Goal: Transaction & Acquisition: Purchase product/service

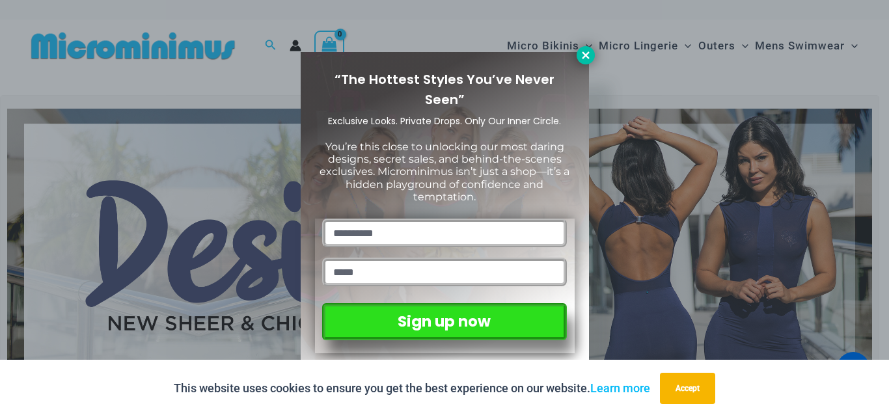
click at [588, 60] on icon at bounding box center [586, 55] width 12 height 12
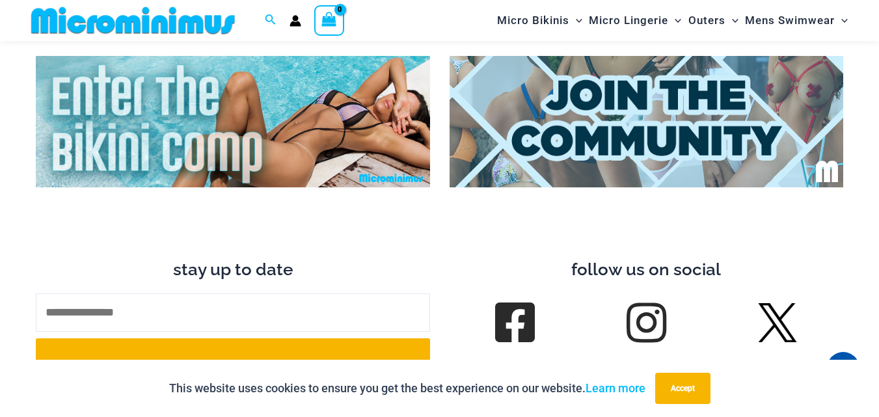
scroll to position [5015, 0]
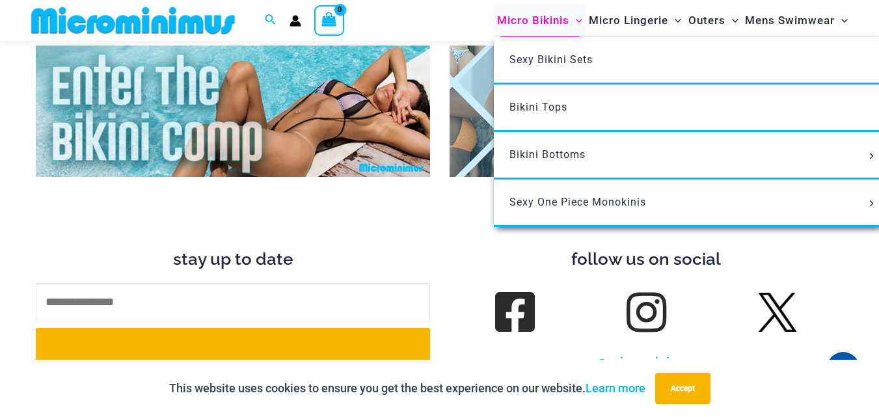
click at [548, 18] on span "Micro Bikinis" at bounding box center [533, 20] width 72 height 33
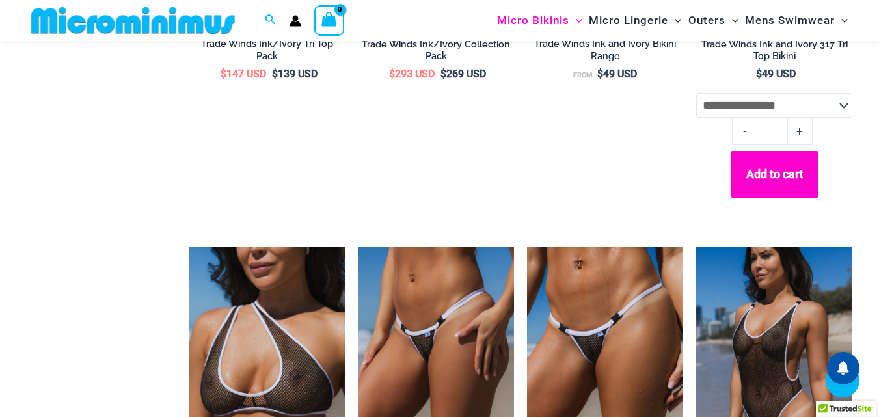
scroll to position [1159, 0]
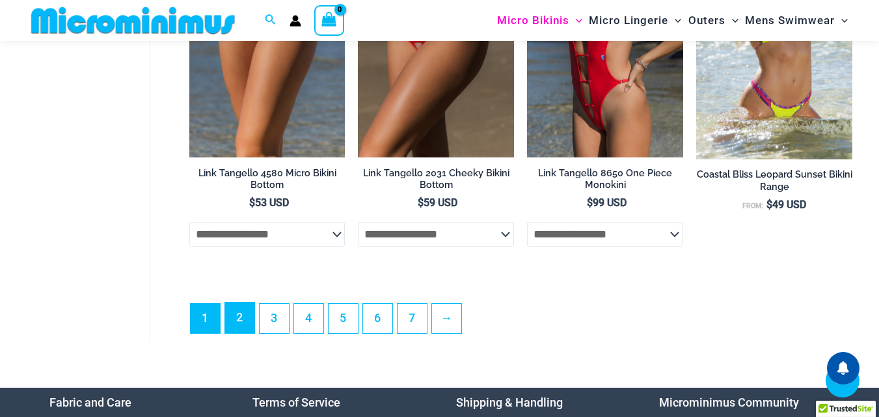
click at [234, 333] on link "2" at bounding box center [239, 318] width 29 height 31
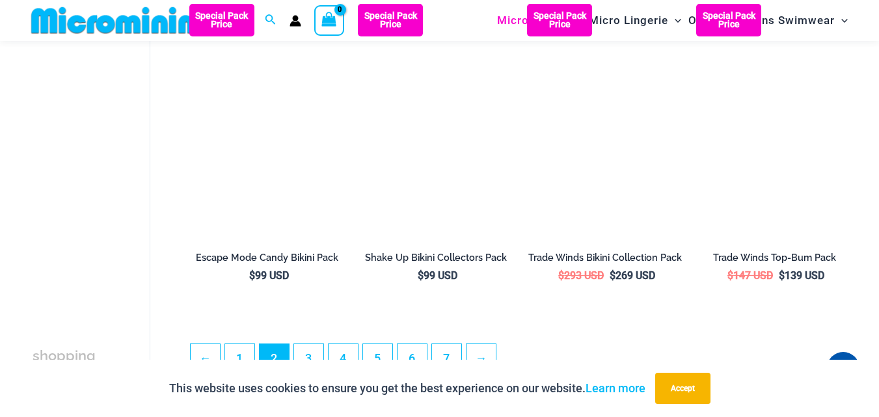
scroll to position [2713, 0]
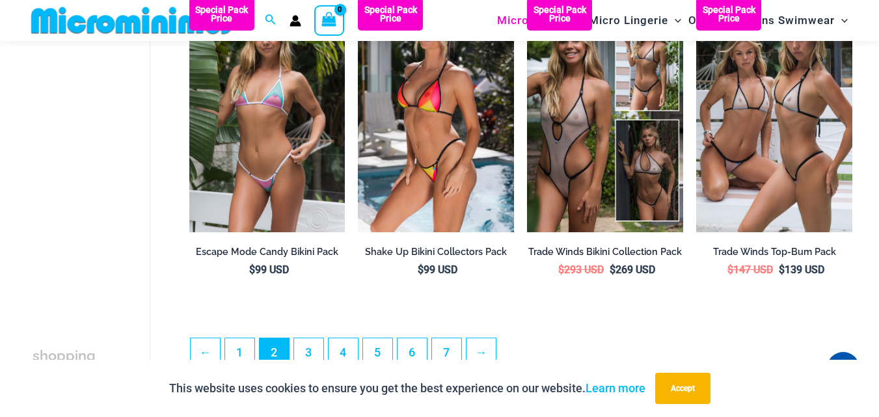
drag, startPoint x: 889, startPoint y: 87, endPoint x: 887, endPoint y: 338, distance: 250.6
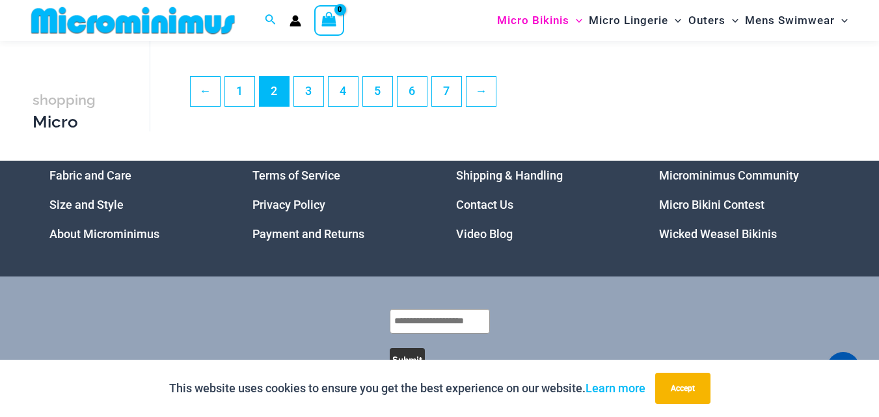
scroll to position [2986, 0]
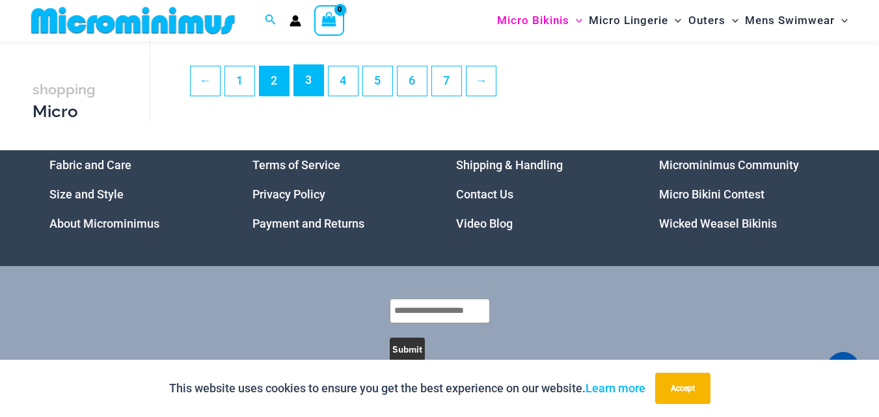
click at [316, 96] on link "3" at bounding box center [308, 80] width 29 height 31
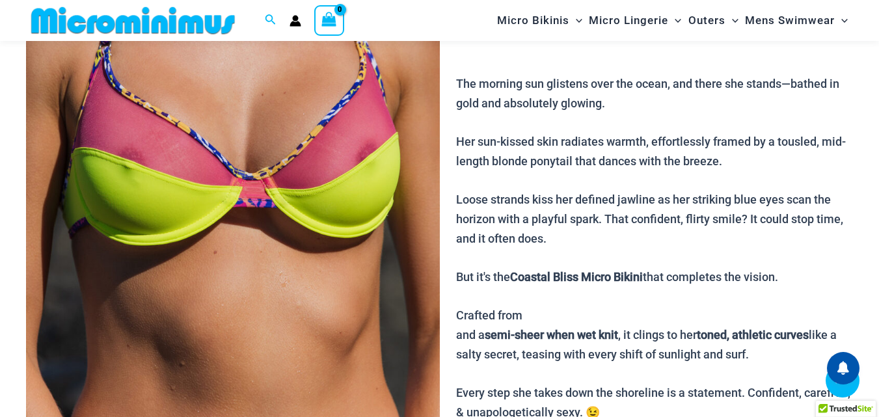
scroll to position [302, 0]
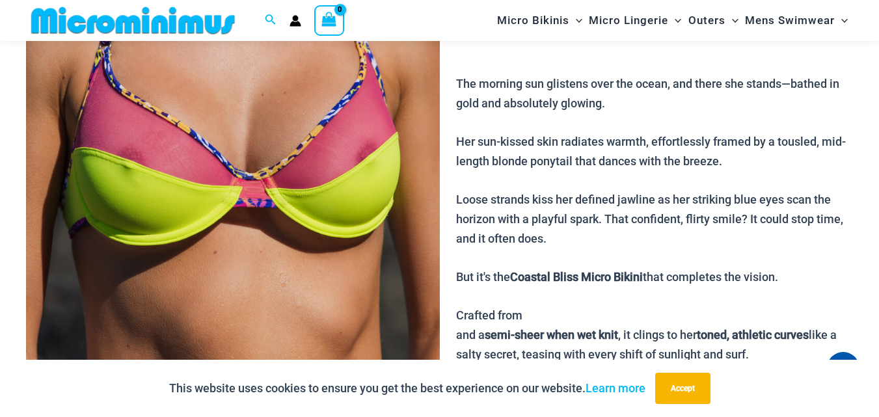
click at [213, 130] on img at bounding box center [233, 126] width 414 height 620
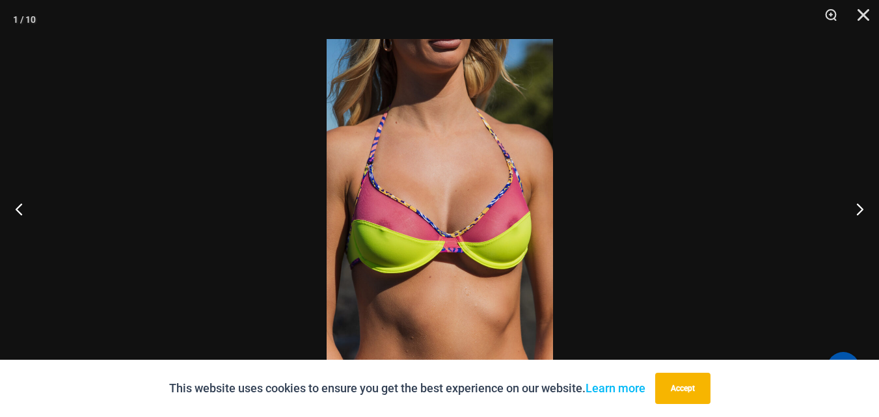
click at [489, 123] on img at bounding box center [440, 208] width 227 height 339
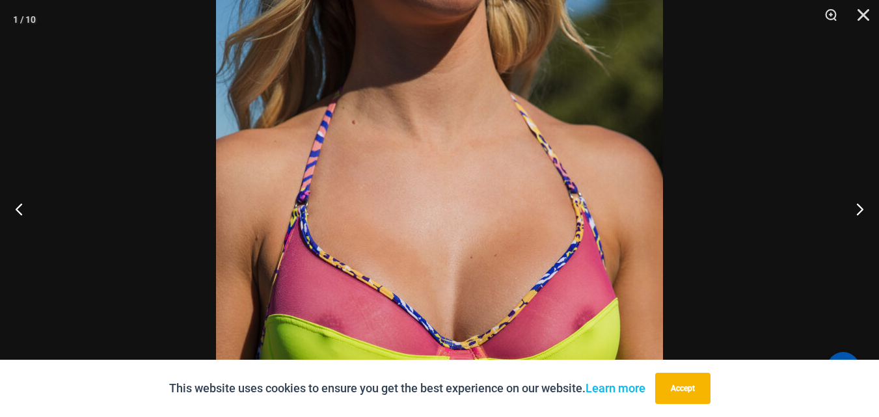
scroll to position [1332, 0]
click at [861, 15] on button "Close" at bounding box center [859, 19] width 33 height 39
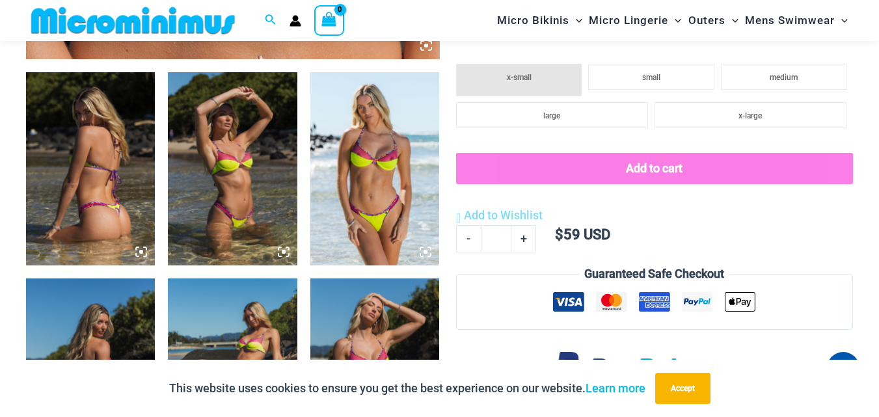
scroll to position [666, 0]
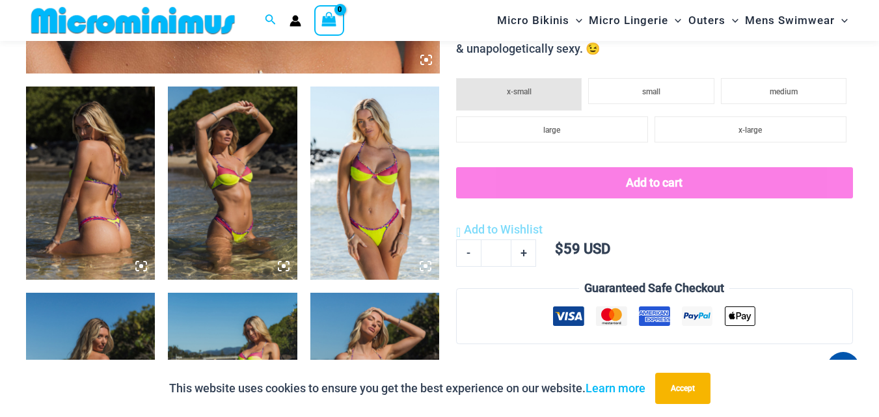
click at [338, 150] on img at bounding box center [375, 184] width 129 height 194
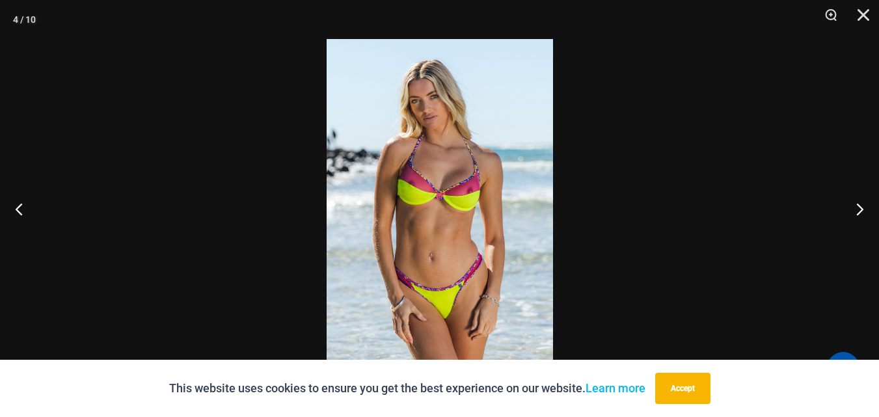
click at [503, 173] on img at bounding box center [440, 208] width 227 height 339
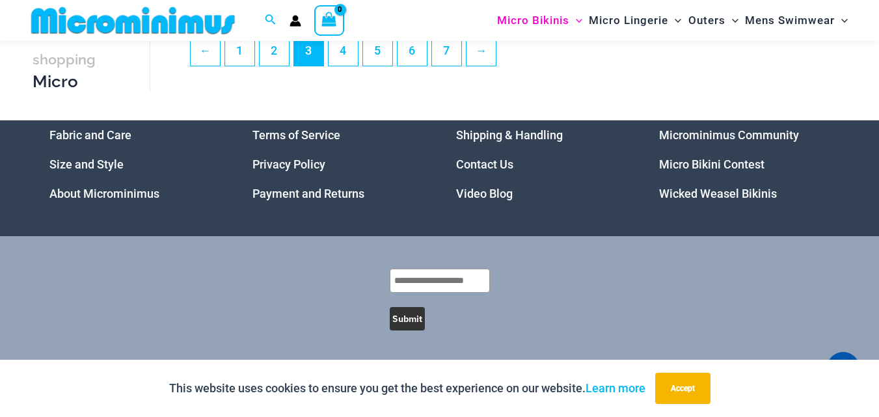
scroll to position [3075, 0]
click at [340, 57] on link "4" at bounding box center [343, 50] width 29 height 31
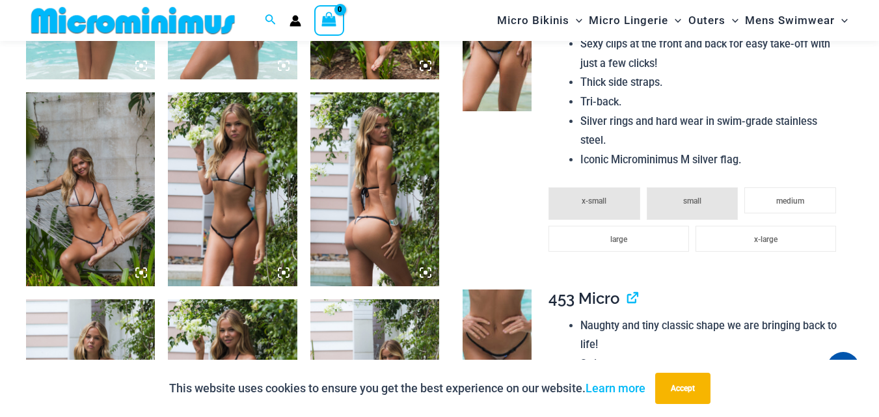
scroll to position [894, 0]
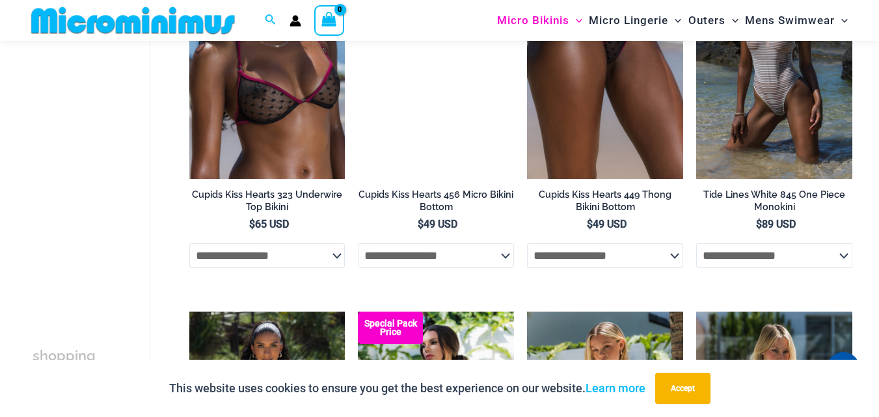
scroll to position [1968, 0]
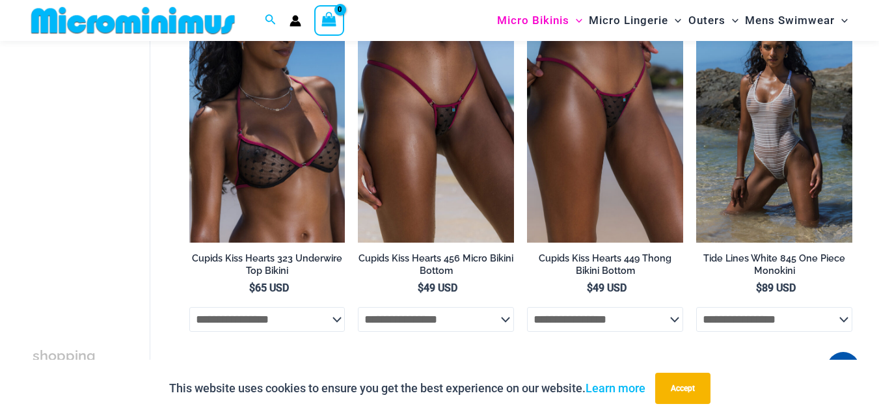
drag, startPoint x: 887, startPoint y: 51, endPoint x: 862, endPoint y: 275, distance: 224.6
click at [155, 22] on img at bounding box center [133, 20] width 214 height 29
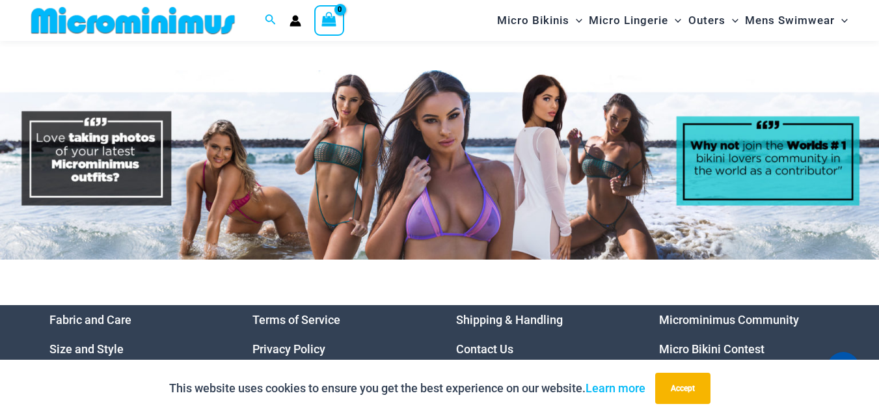
scroll to position [5945, 0]
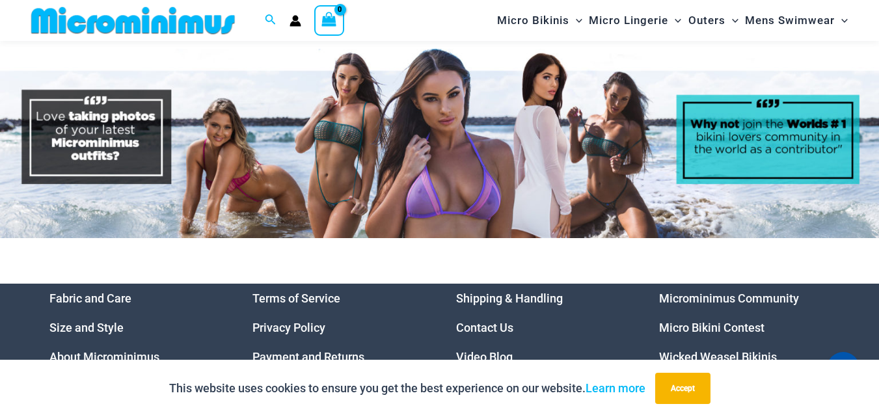
click at [587, 158] on img at bounding box center [439, 143] width 879 height 189
